Goal: Information Seeking & Learning: Check status

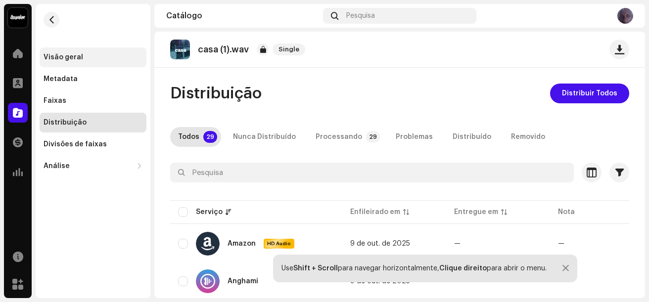
click at [68, 54] on div "Visão geral" at bounding box center [64, 57] width 40 height 8
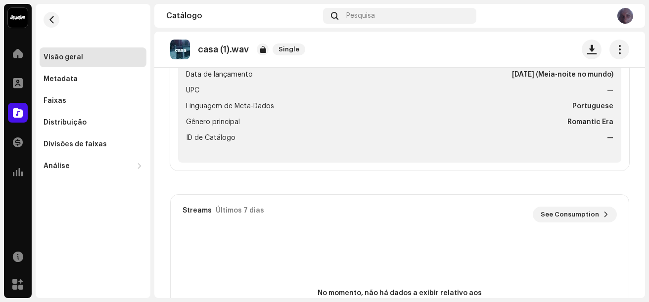
scroll to position [493, 0]
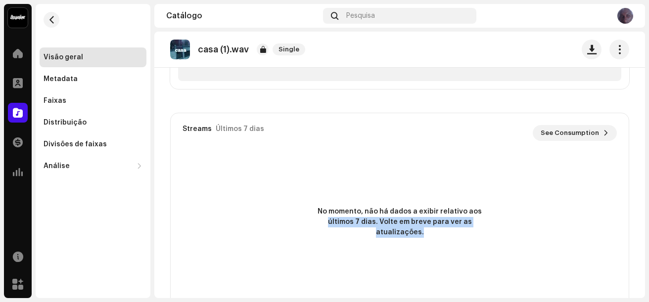
drag, startPoint x: 646, startPoint y: 208, endPoint x: 647, endPoint y: 239, distance: 31.2
click at [647, 239] on div "Vitinho mc Home Perfil Catálogo Transações Análise Recursos Marketplace Visão g…" at bounding box center [324, 151] width 649 height 302
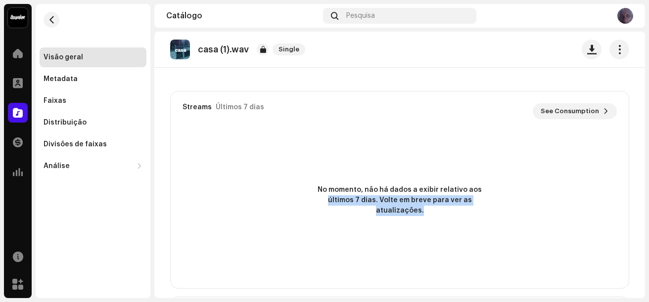
scroll to position [454, 0]
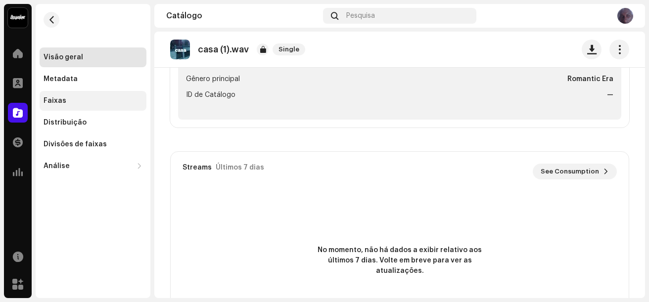
click at [68, 96] on div "Faixas" at bounding box center [93, 101] width 107 height 20
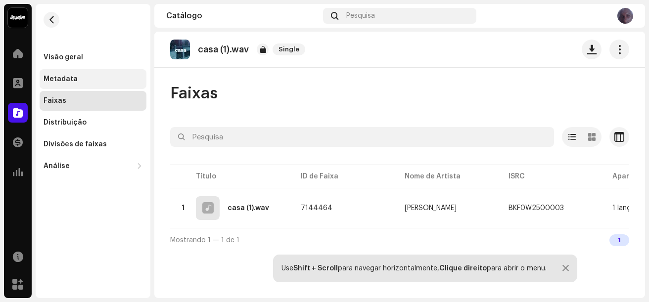
click at [58, 74] on div "Metadata" at bounding box center [93, 79] width 107 height 20
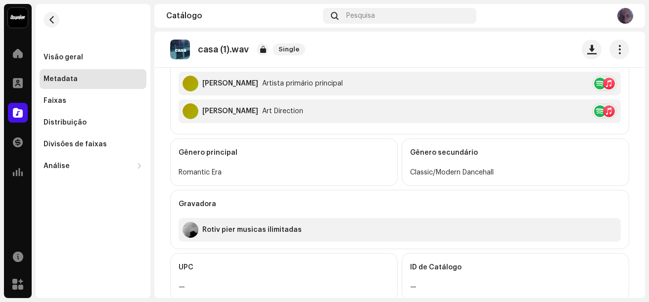
scroll to position [291, 0]
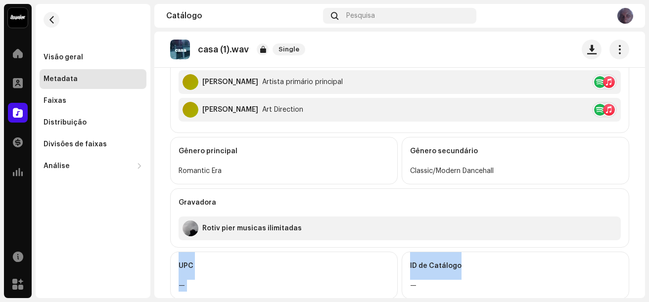
drag, startPoint x: 646, startPoint y: 245, endPoint x: 647, endPoint y: 265, distance: 20.3
click at [647, 265] on div "Vitinho mc Home Perfil Catálogo Transações Análise Recursos Marketplace Visão g…" at bounding box center [324, 151] width 649 height 302
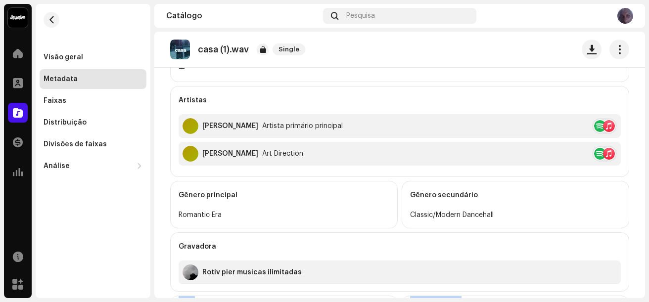
scroll to position [240, 0]
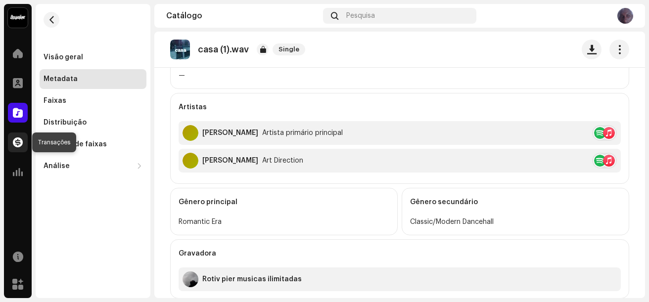
click at [20, 146] on span at bounding box center [18, 143] width 10 height 8
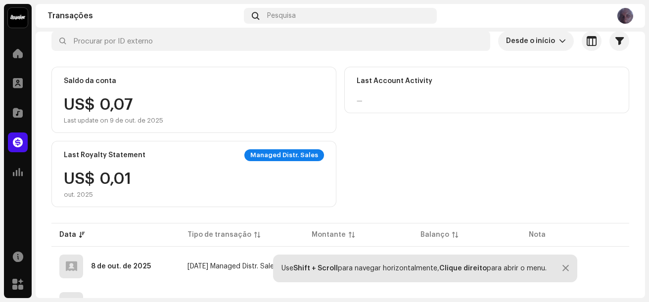
scroll to position [54, 0]
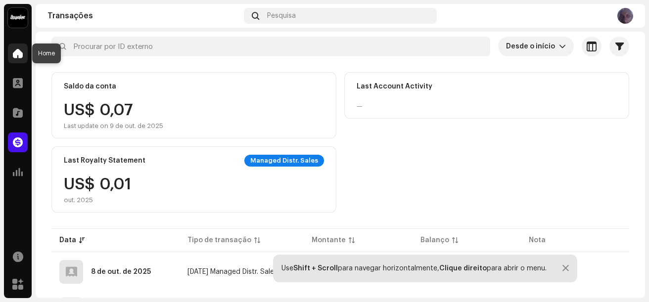
click at [17, 54] on span at bounding box center [18, 53] width 10 height 8
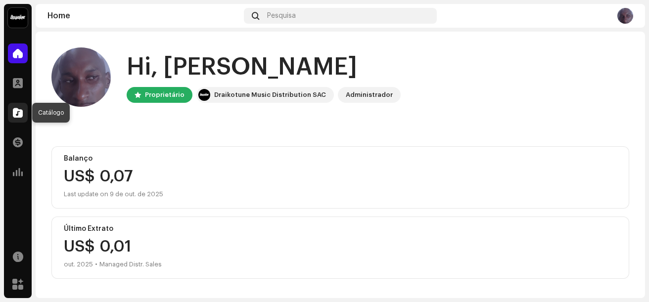
click at [18, 109] on span at bounding box center [18, 113] width 10 height 8
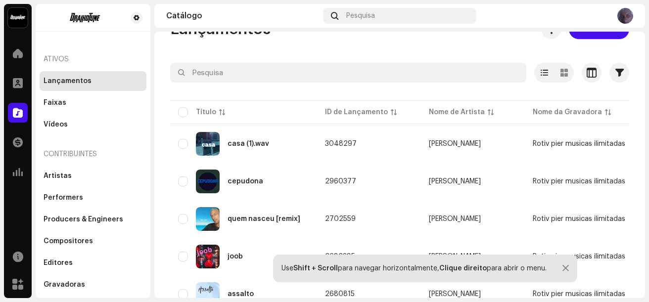
scroll to position [32, 0]
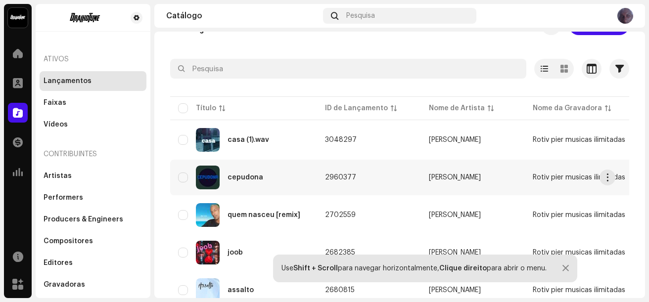
click at [243, 179] on div "cepudona" at bounding box center [246, 177] width 36 height 7
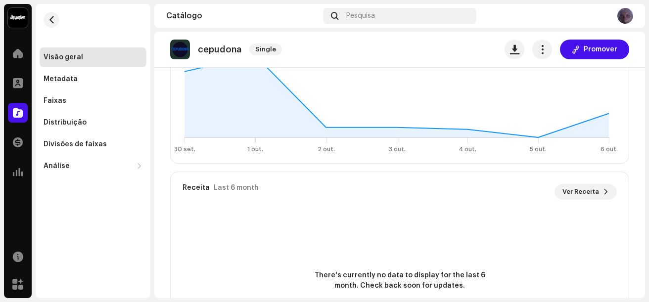
scroll to position [726, 0]
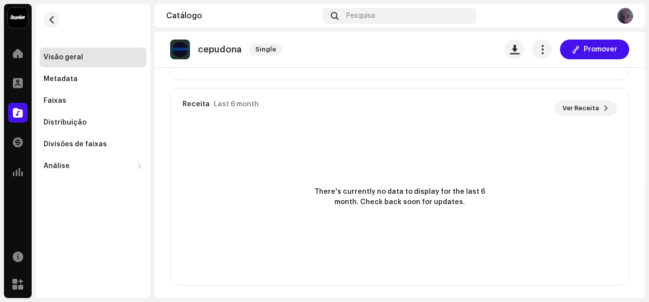
drag, startPoint x: 645, startPoint y: 272, endPoint x: 638, endPoint y: 213, distance: 59.8
click at [638, 213] on div "Vitinho mc Home Perfil Catálogo Transações Análise Recursos Marketplace Visão g…" at bounding box center [324, 151] width 649 height 302
click at [53, 15] on button "button" at bounding box center [52, 20] width 16 height 16
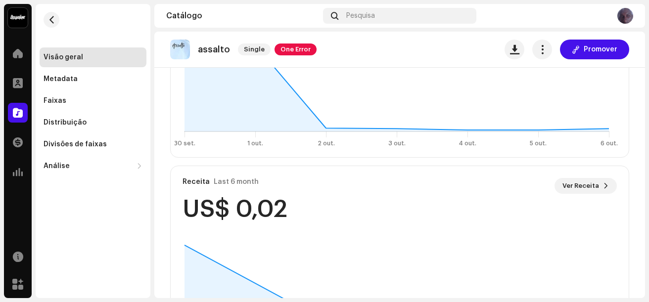
scroll to position [638, 0]
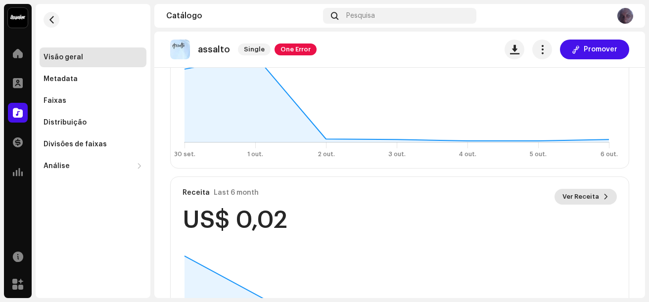
click at [593, 198] on span "Ver Receita" at bounding box center [580, 197] width 37 height 20
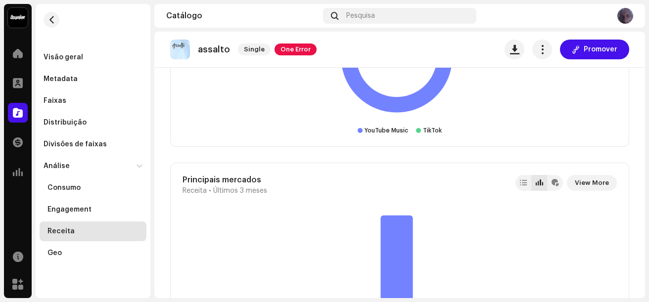
scroll to position [849, 0]
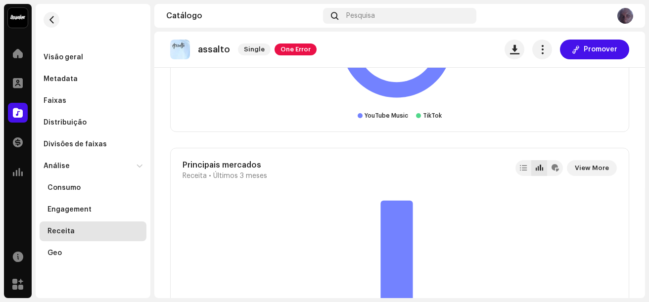
click at [643, 193] on div "assalto Single One Error Promover Receita Últimos 3 meses Revenue is shown base…" at bounding box center [399, 165] width 491 height 267
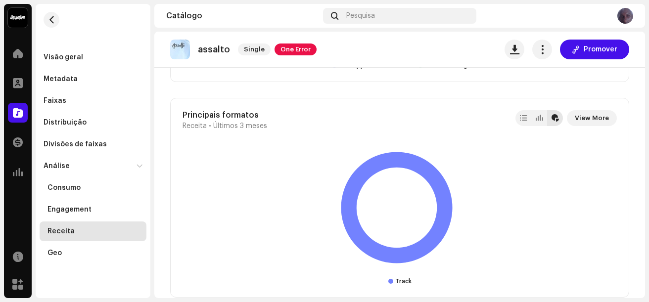
scroll to position [1337, 0]
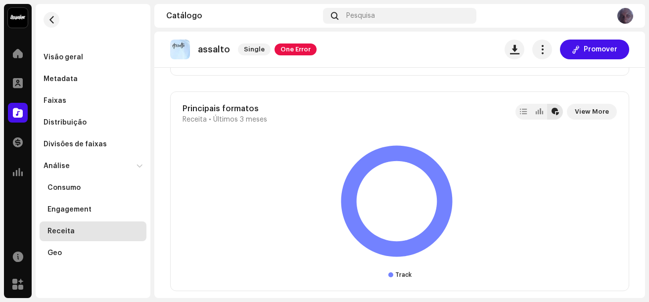
drag, startPoint x: 646, startPoint y: 275, endPoint x: 647, endPoint y: 298, distance: 22.8
click at [647, 298] on div "Vitinho mc Home Perfil Catálogo Transações Análise Recursos Marketplace Visão g…" at bounding box center [324, 151] width 649 height 302
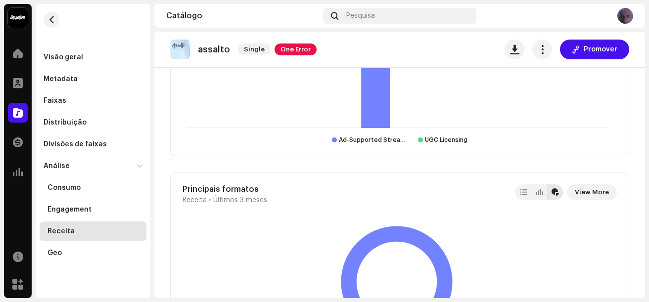
scroll to position [1233, 0]
